Goal: Register for event/course

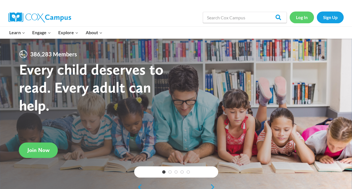
click at [304, 17] on link "Log In" at bounding box center [301, 16] width 24 height 11
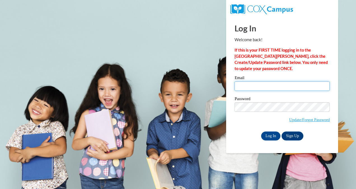
click at [252, 86] on input "Email" at bounding box center [281, 86] width 95 height 10
type input "kjsandoval@valdosta.edu"
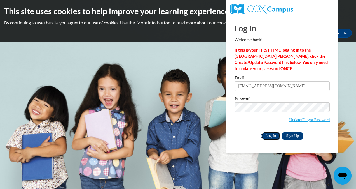
click at [269, 134] on input "Log In" at bounding box center [271, 135] width 20 height 9
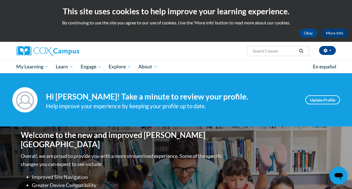
click at [269, 51] on input "Search..." at bounding box center [274, 51] width 45 height 7
type input "Reading Com"
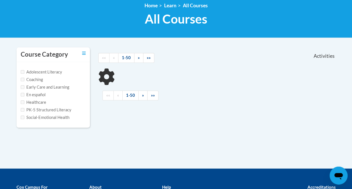
scroll to position [80, 0]
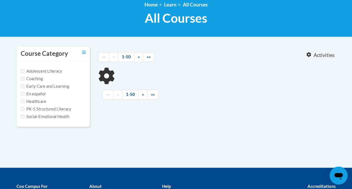
type input "Reading Com"
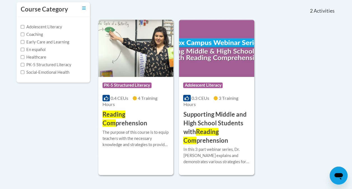
scroll to position [125, 0]
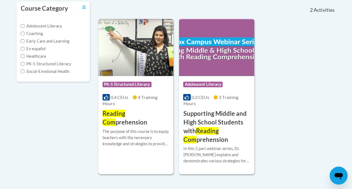
click at [131, 123] on h3 "Reading Com prehension" at bounding box center [135, 117] width 67 height 17
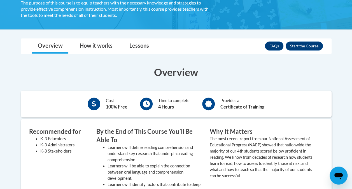
scroll to position [116, 0]
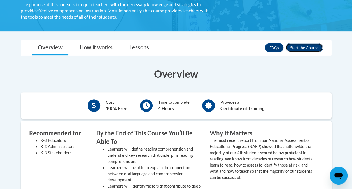
click at [310, 47] on button "Enroll" at bounding box center [303, 47] width 37 height 9
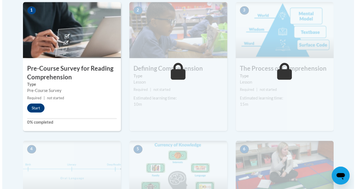
scroll to position [187, 0]
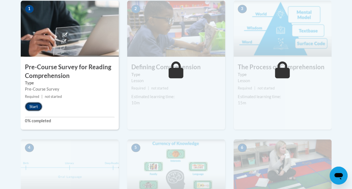
click at [34, 106] on button "Start" at bounding box center [33, 106] width 17 height 9
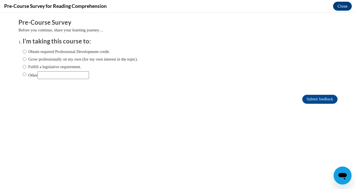
scroll to position [0, 0]
click at [23, 52] on input "Obtain required Professional Development credit." at bounding box center [25, 51] width 4 height 6
radio input "true"
click at [42, 66] on label "Fulfill a legislative requirement." at bounding box center [52, 67] width 58 height 6
click at [26, 66] on input "Fulfill a legislative requirement." at bounding box center [25, 67] width 4 height 6
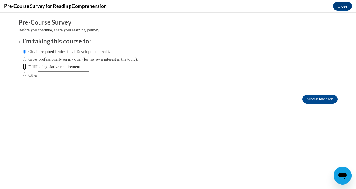
radio input "true"
click at [308, 100] on input "Submit feedback" at bounding box center [319, 99] width 35 height 9
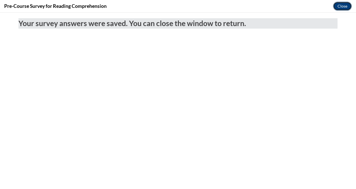
click at [340, 6] on button "Close" at bounding box center [342, 6] width 19 height 9
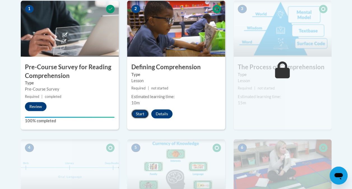
click at [139, 112] on button "Start" at bounding box center [139, 113] width 17 height 9
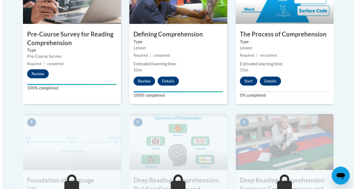
scroll to position [221, 0]
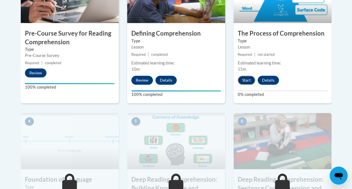
click at [247, 79] on button "Start" at bounding box center [246, 80] width 17 height 9
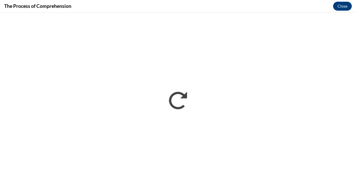
scroll to position [0, 0]
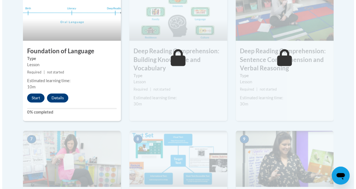
scroll to position [347, 0]
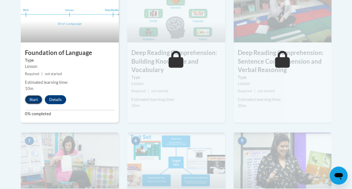
click at [34, 98] on button "Start" at bounding box center [33, 99] width 17 height 9
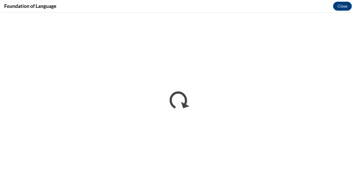
scroll to position [0, 0]
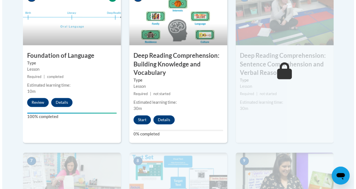
scroll to position [345, 0]
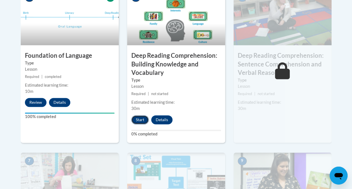
click at [139, 119] on button "Start" at bounding box center [139, 119] width 17 height 9
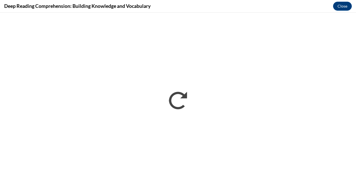
scroll to position [0, 0]
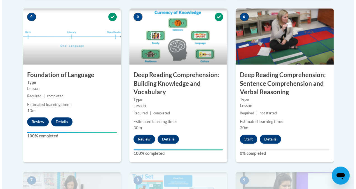
scroll to position [325, 0]
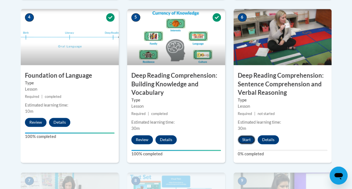
click at [247, 138] on button "Start" at bounding box center [246, 139] width 17 height 9
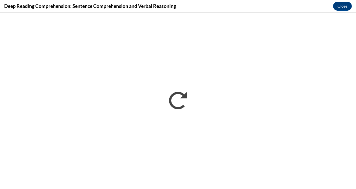
scroll to position [0, 0]
